Goal: Task Accomplishment & Management: Complete application form

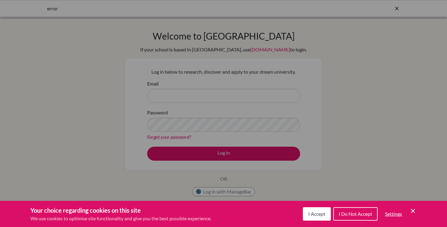
click at [318, 212] on span "I Accept" at bounding box center [316, 214] width 17 height 6
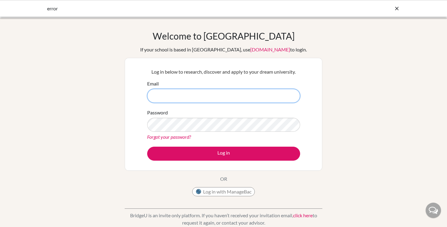
click at [163, 94] on input "Email" at bounding box center [223, 96] width 153 height 14
type input "[EMAIL_ADDRESS][DOMAIN_NAME]"
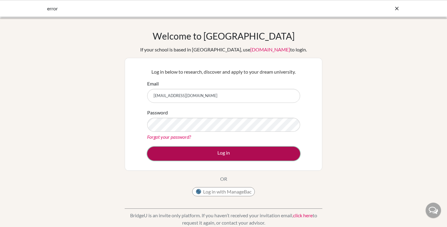
click at [216, 154] on button "Log in" at bounding box center [223, 154] width 153 height 14
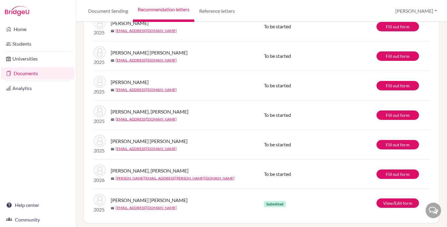
scroll to position [131, 0]
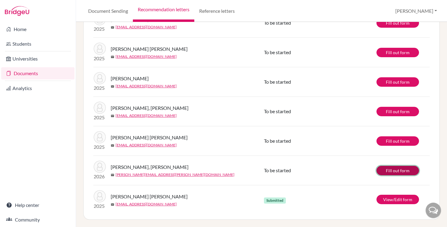
click at [392, 168] on link "Fill out form" at bounding box center [397, 170] width 43 height 9
